Goal: Information Seeking & Learning: Learn about a topic

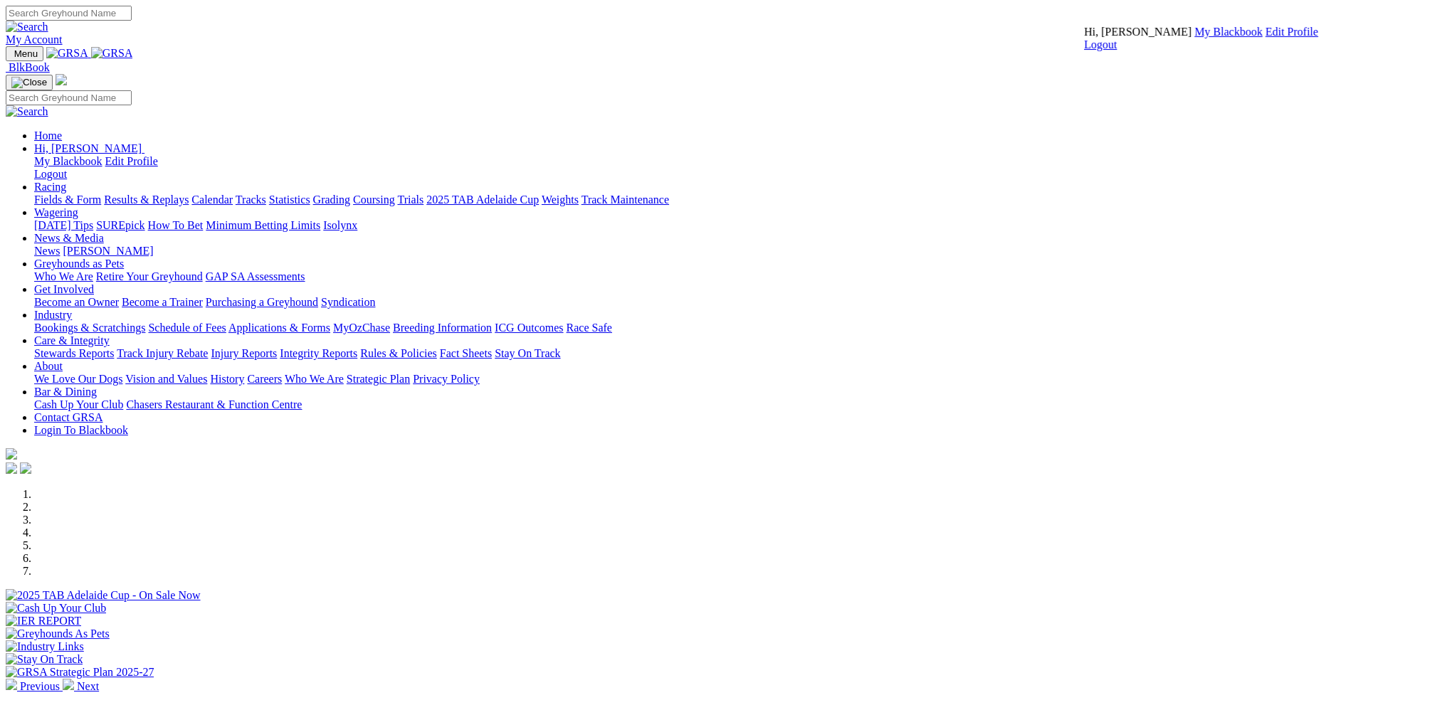
click at [1194, 38] on link "My Blackbook" at bounding box center [1228, 32] width 68 height 12
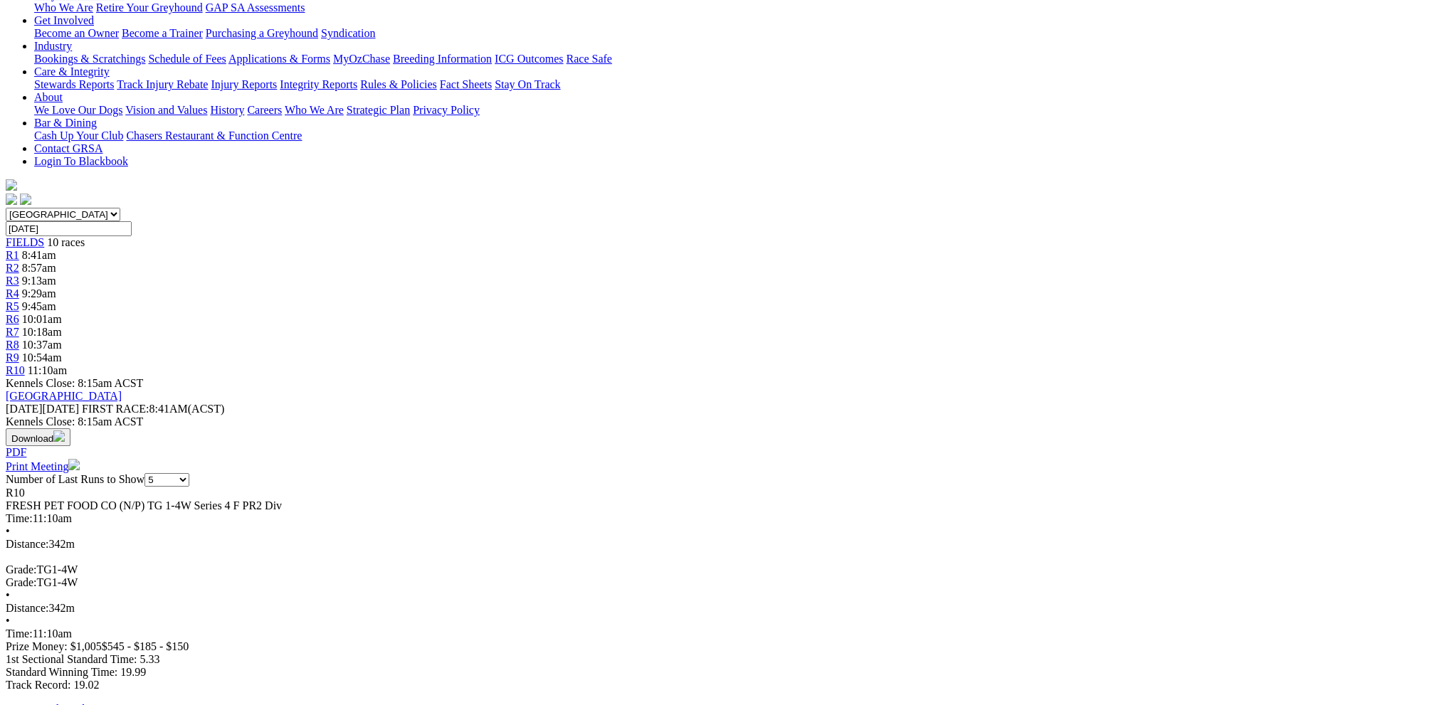
scroll to position [142, 0]
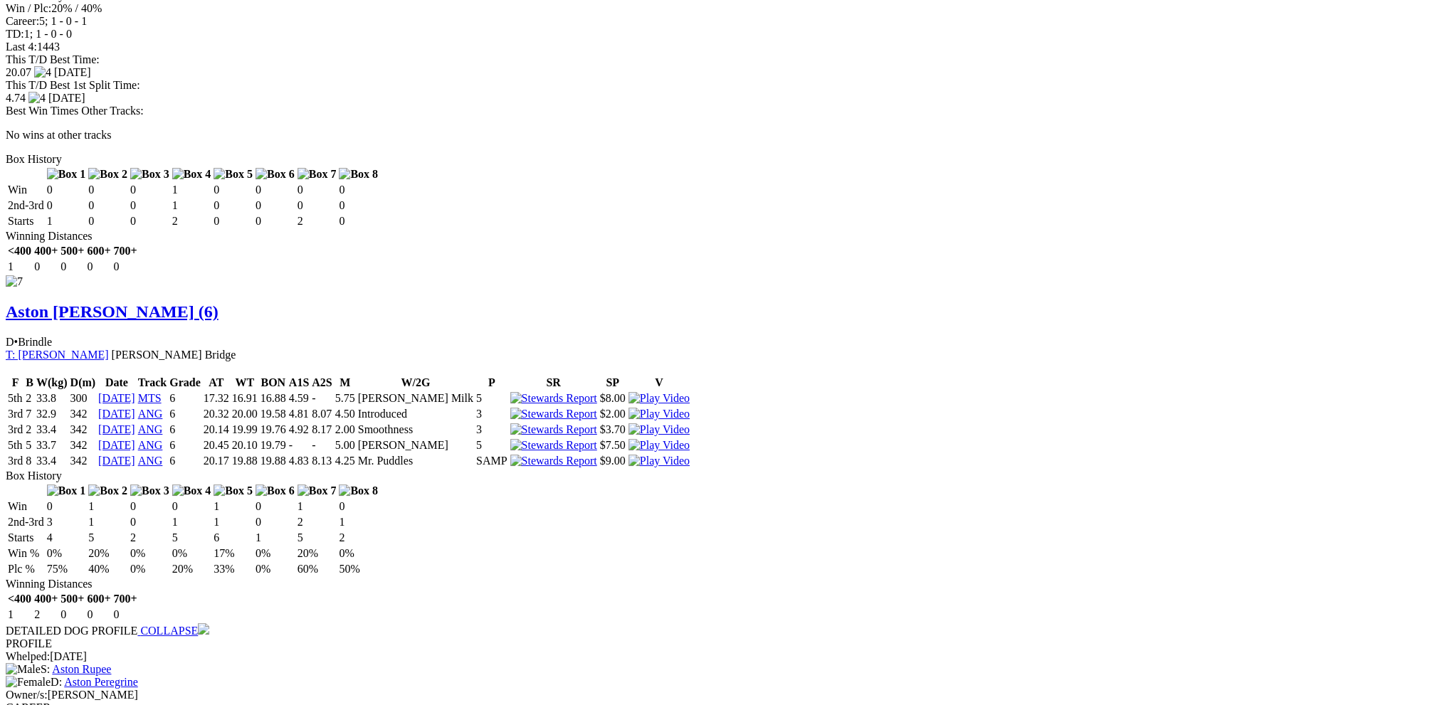
scroll to position [3701, 0]
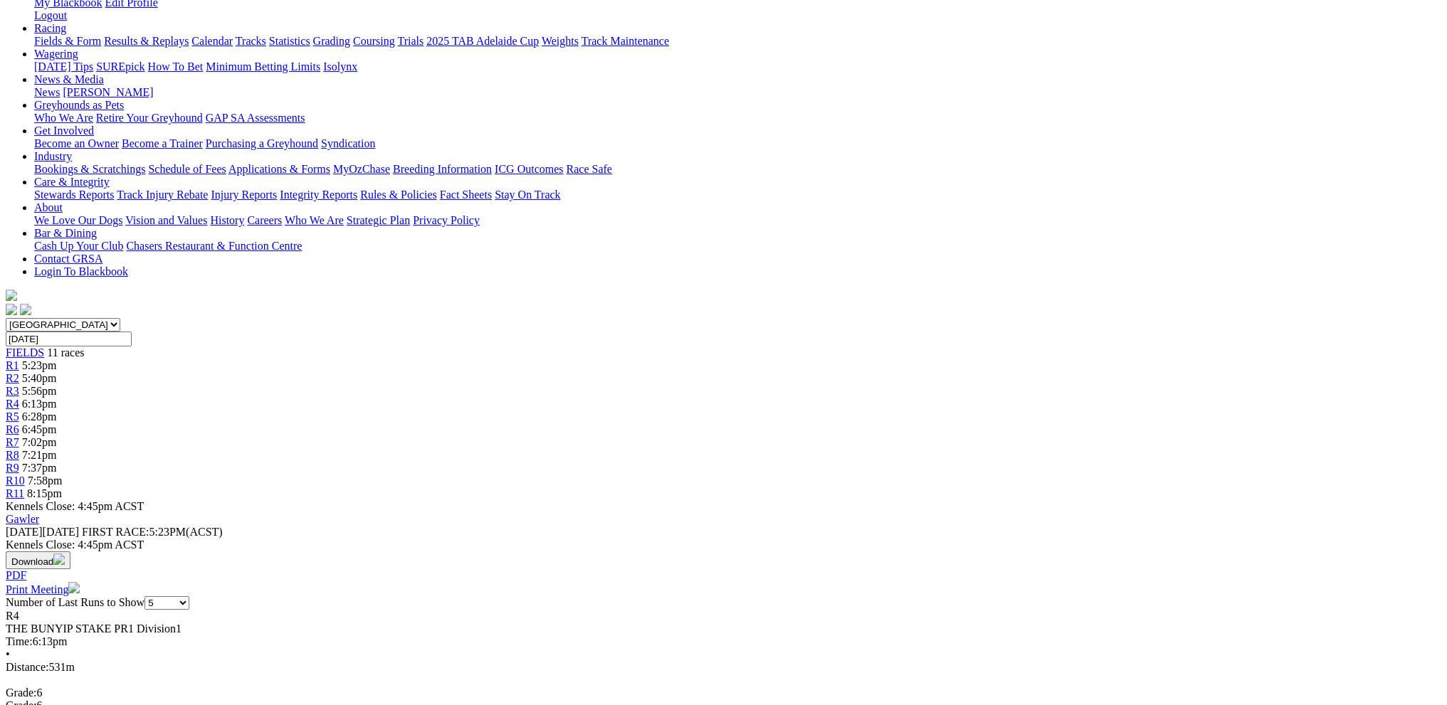
scroll to position [214, 0]
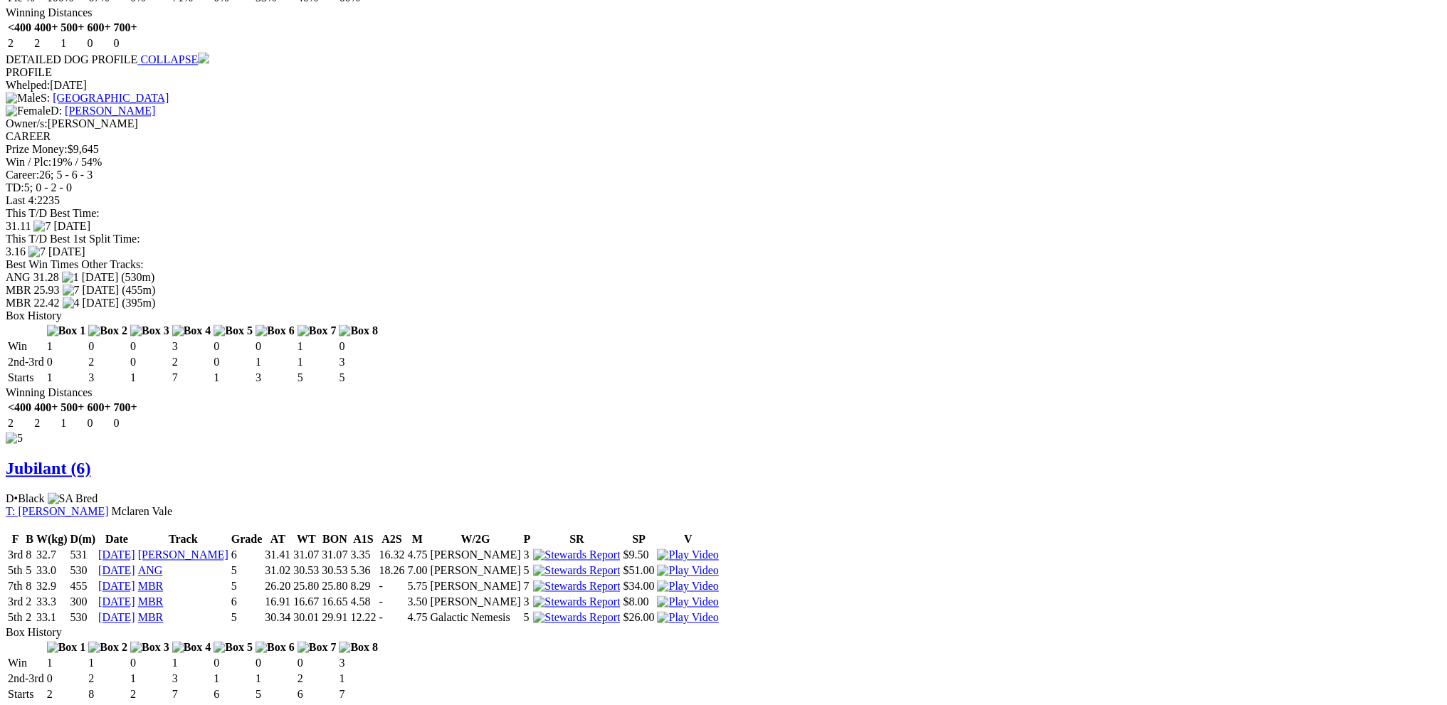
scroll to position [2847, 0]
